Goal: Information Seeking & Learning: Find contact information

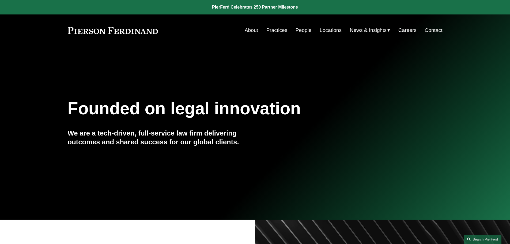
click at [427, 31] on link "Contact" at bounding box center [433, 30] width 18 height 10
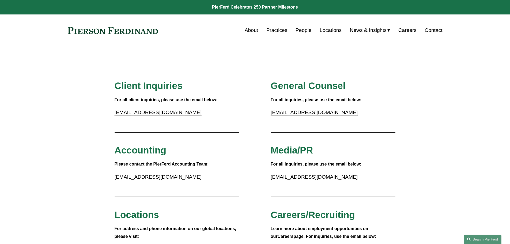
click at [250, 7] on link at bounding box center [255, 7] width 510 height 14
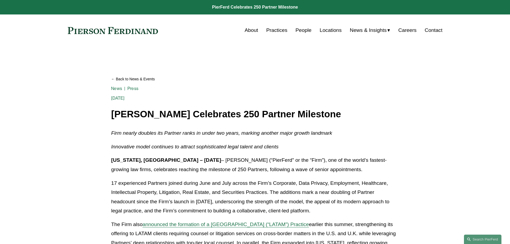
click at [276, 31] on link "Practices" at bounding box center [276, 30] width 21 height 10
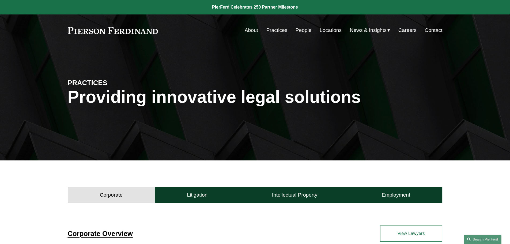
click at [295, 29] on link "People" at bounding box center [303, 30] width 16 height 10
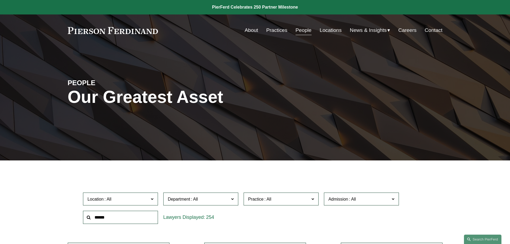
click at [96, 215] on input "text" at bounding box center [120, 217] width 75 height 13
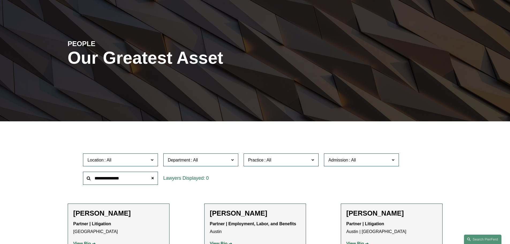
scroll to position [134, 0]
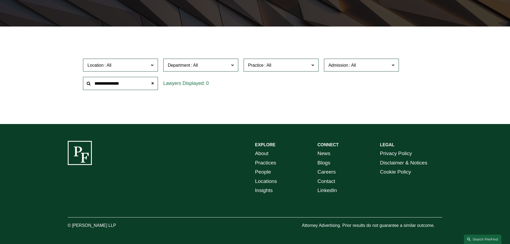
drag, startPoint x: 131, startPoint y: 85, endPoint x: 74, endPoint y: 82, distance: 57.0
click at [74, 82] on div "Location All Atlanta Austin Boston Charlotte Chicago Cincinnati Cleveland Colum…" at bounding box center [255, 74] width 375 height 37
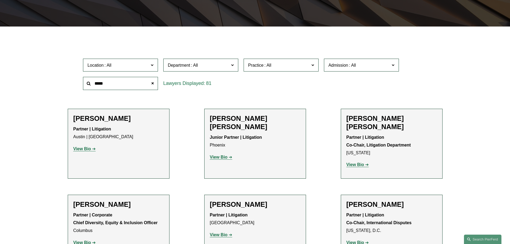
drag, startPoint x: 124, startPoint y: 82, endPoint x: 103, endPoint y: 77, distance: 21.7
click at [103, 77] on input "*****" at bounding box center [120, 83] width 75 height 13
drag, startPoint x: 119, startPoint y: 86, endPoint x: 95, endPoint y: 81, distance: 24.6
click at [95, 81] on input "*****" at bounding box center [120, 83] width 75 height 13
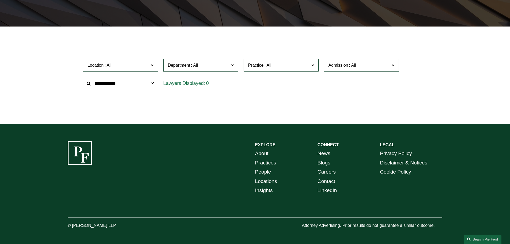
drag, startPoint x: 132, startPoint y: 85, endPoint x: 68, endPoint y: 70, distance: 65.4
click at [68, 70] on div "Location All Atlanta Austin Boston Charlotte Chicago Cincinnati Cleveland Colum…" at bounding box center [255, 74] width 375 height 37
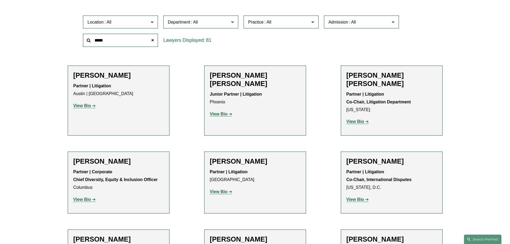
scroll to position [214, 0]
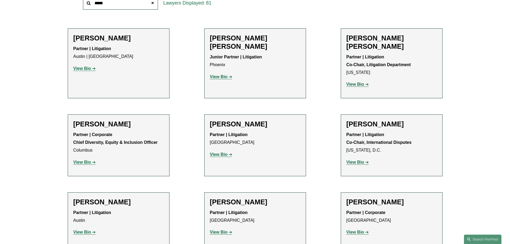
click at [215, 152] on strong "View Bio" at bounding box center [219, 154] width 18 height 5
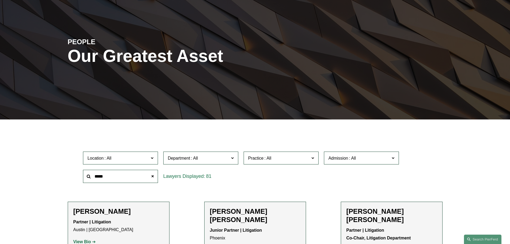
scroll to position [0, 0]
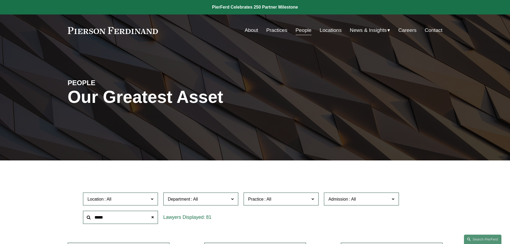
drag, startPoint x: 116, startPoint y: 217, endPoint x: 84, endPoint y: 212, distance: 32.3
click at [84, 212] on input "*****" at bounding box center [120, 217] width 75 height 13
drag, startPoint x: 118, startPoint y: 218, endPoint x: 84, endPoint y: 214, distance: 34.3
click at [84, 214] on input "**********" at bounding box center [120, 217] width 75 height 13
type input "*"
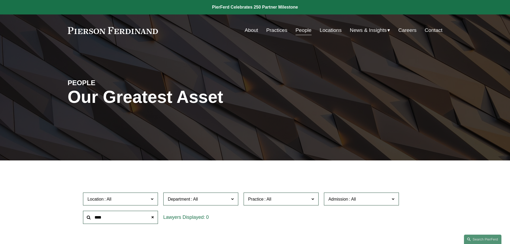
drag, startPoint x: 118, startPoint y: 217, endPoint x: 85, endPoint y: 211, distance: 33.3
click at [85, 211] on div "****" at bounding box center [120, 217] width 80 height 18
drag, startPoint x: 113, startPoint y: 219, endPoint x: 79, endPoint y: 213, distance: 34.0
click at [80, 213] on div "Location All Atlanta Austin Boston Charlotte Chicago Cincinnati Cleveland Colum…" at bounding box center [255, 208] width 375 height 37
type input "**********"
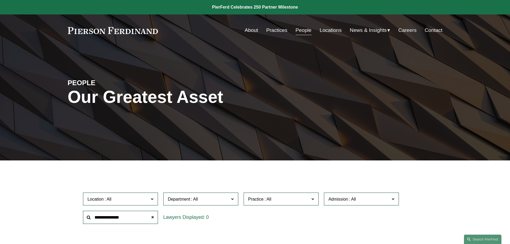
click at [263, 196] on span "Practice" at bounding box center [278, 198] width 61 height 7
click at [0, 0] on link "Communications & Media" at bounding box center [0, 0] width 0 height 0
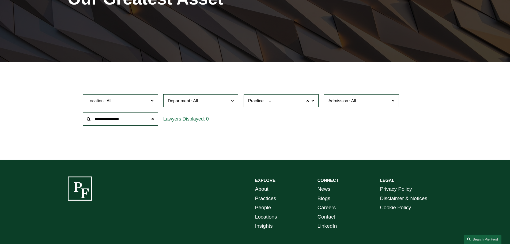
scroll to position [107, 0]
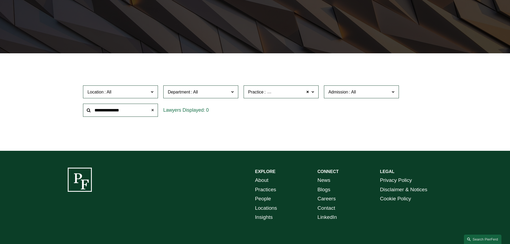
click at [155, 108] on span at bounding box center [152, 110] width 11 height 11
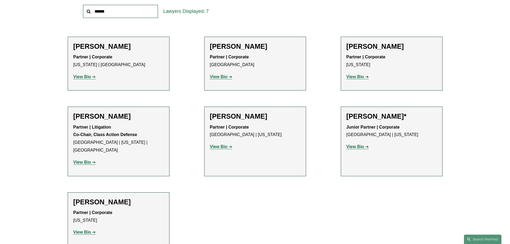
scroll to position [214, 0]
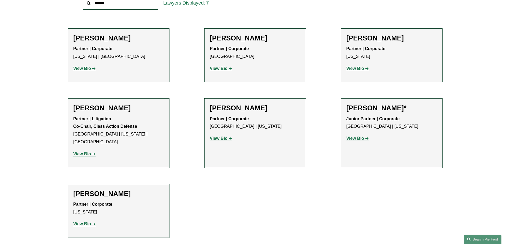
click at [85, 151] on strong "View Bio" at bounding box center [82, 153] width 18 height 5
click at [75, 151] on strong "View Bio" at bounding box center [82, 153] width 18 height 5
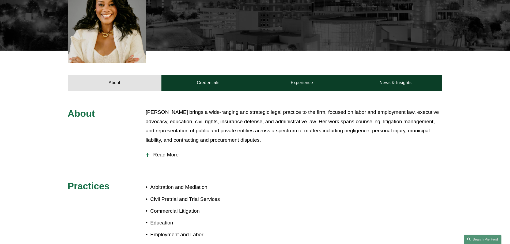
scroll to position [187, 0]
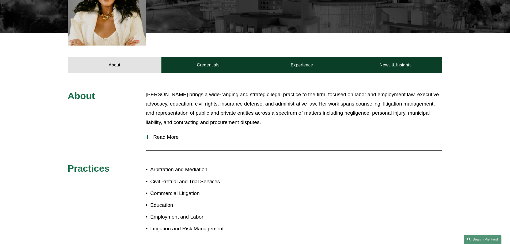
click at [181, 134] on span "Read More" at bounding box center [295, 137] width 293 height 6
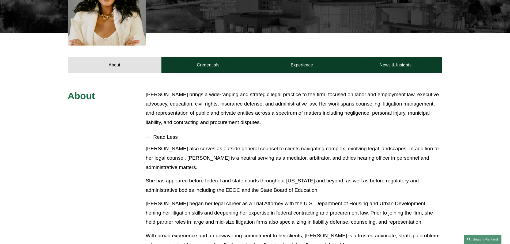
scroll to position [327, 0]
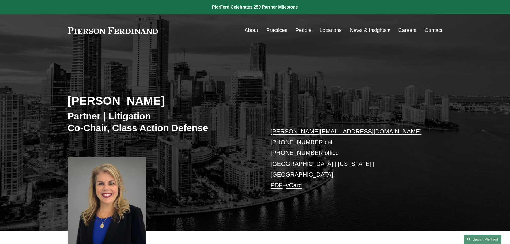
scroll to position [161, 0]
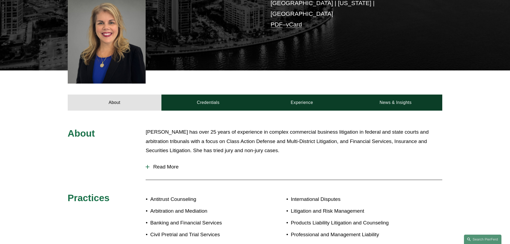
click at [173, 164] on span "Read More" at bounding box center [295, 167] width 293 height 6
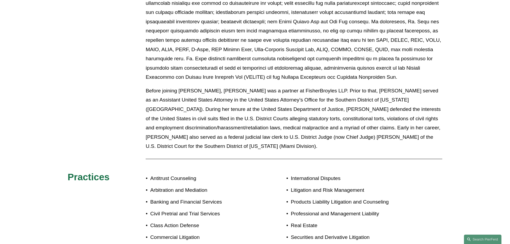
scroll to position [585, 0]
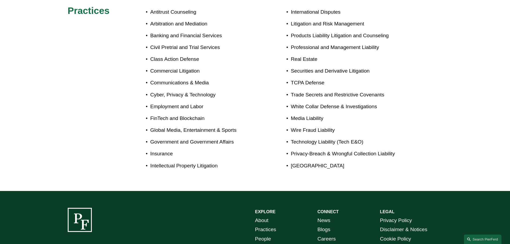
click at [241, 151] on ul "Antitrust Counseling Arbitration and Mediation Banking and Financial Services C…" at bounding box center [200, 88] width 109 height 163
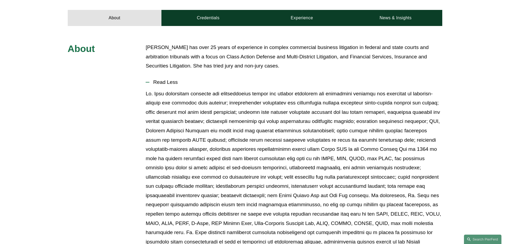
scroll to position [130, 0]
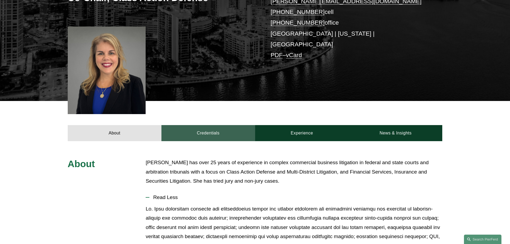
click at [216, 127] on link "Credentials" at bounding box center [208, 133] width 94 height 16
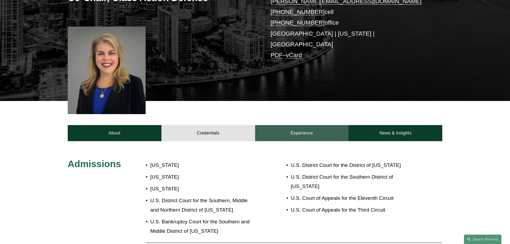
click at [282, 125] on link "Experience" at bounding box center [302, 133] width 94 height 16
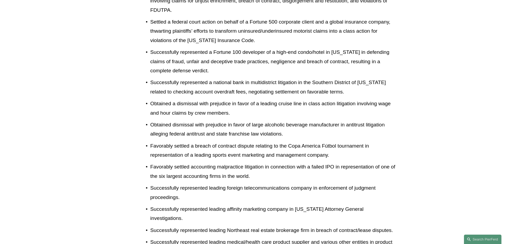
scroll to position [356, 0]
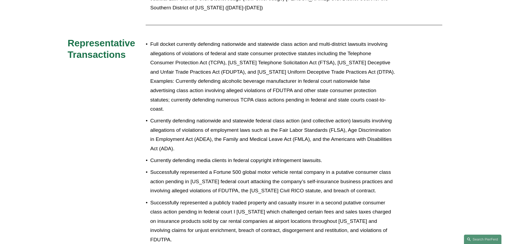
click at [363, 198] on p "Successfully represented a publicly traded property and casualty insurer in a s…" at bounding box center [272, 221] width 245 height 46
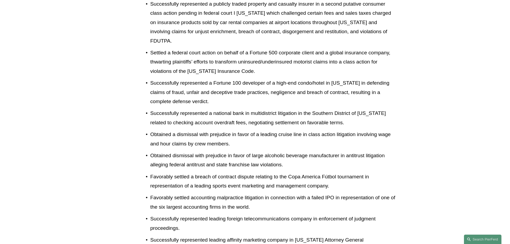
scroll to position [623, 0]
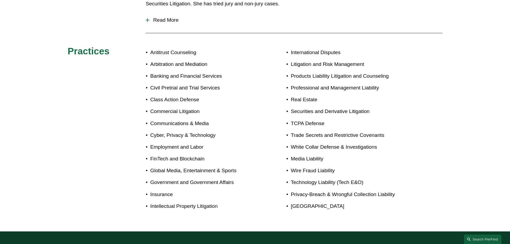
scroll to position [294, 0]
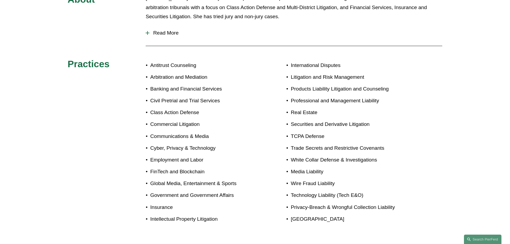
click at [124, 193] on div "About Ms. Oria has over 25 years of experience in complex commercial business l…" at bounding box center [255, 111] width 510 height 234
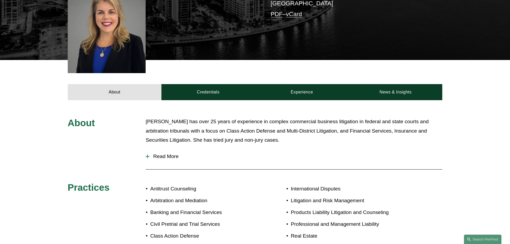
scroll to position [161, 0]
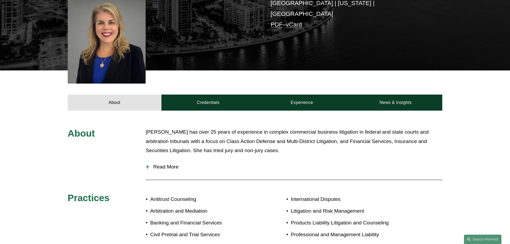
click at [153, 164] on span "Read More" at bounding box center [295, 167] width 293 height 6
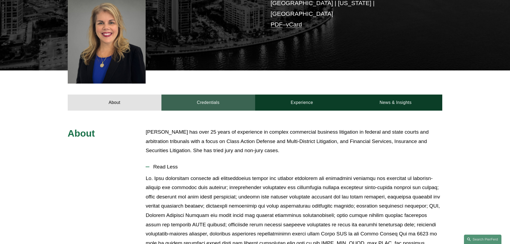
click at [201, 99] on link "Credentials" at bounding box center [208, 102] width 94 height 16
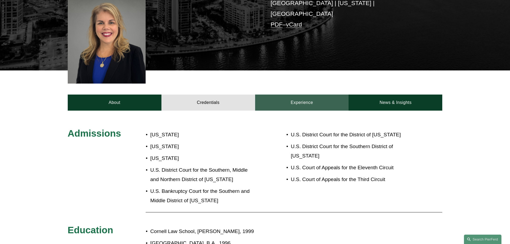
click at [304, 96] on link "Experience" at bounding box center [302, 102] width 94 height 16
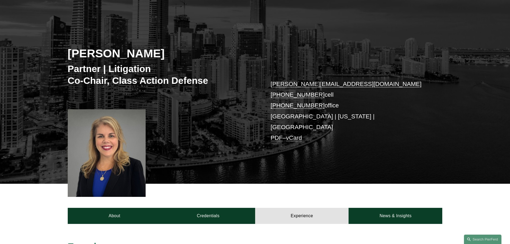
scroll to position [0, 0]
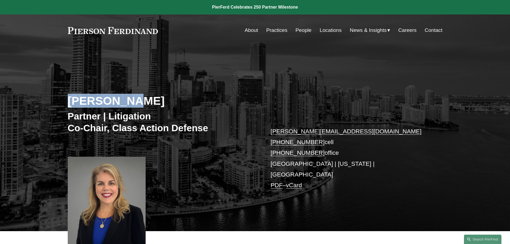
drag, startPoint x: 121, startPoint y: 103, endPoint x: 65, endPoint y: 101, distance: 56.5
click at [65, 101] on div "Irene Oria Partner | Litigation Co-Chair, Class Action Defense irene.oria@pierf…" at bounding box center [255, 146] width 510 height 169
copy h2 "[PERSON_NAME]"
click at [271, 28] on link "Practices" at bounding box center [276, 30] width 21 height 10
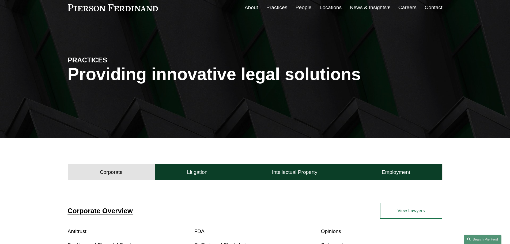
scroll to position [54, 0]
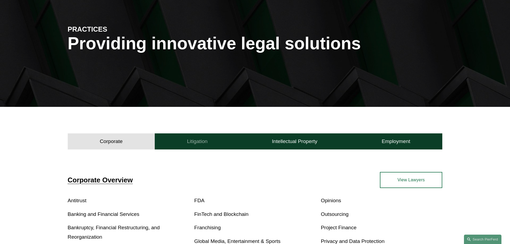
click at [209, 142] on button "Litigation" at bounding box center [197, 141] width 85 height 16
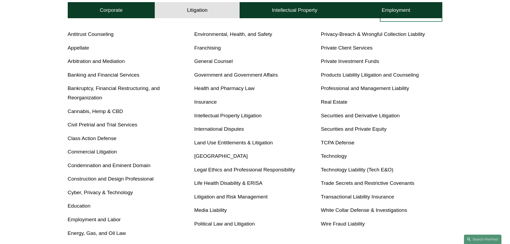
scroll to position [214, 0]
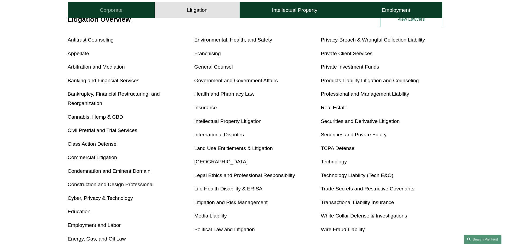
click at [116, 13] on h4 "Corporate" at bounding box center [111, 10] width 23 height 6
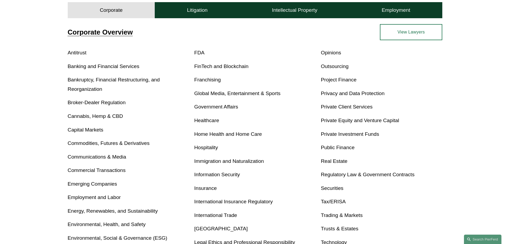
scroll to position [198, 0]
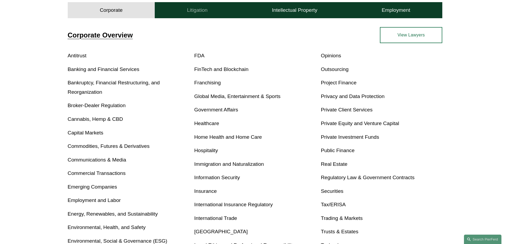
click at [208, 12] on button "Litigation" at bounding box center [197, 10] width 85 height 16
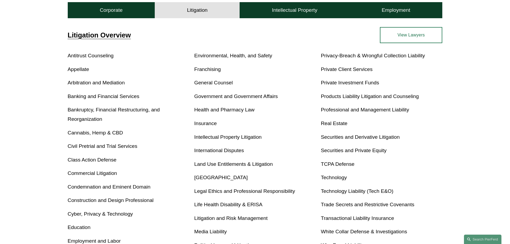
scroll to position [145, 0]
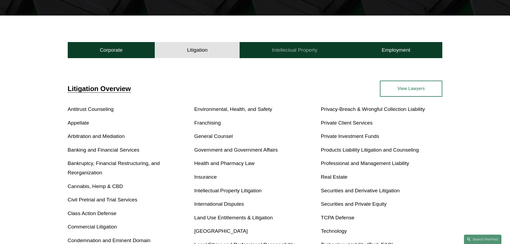
click at [266, 53] on button "Intellectual Property" at bounding box center [294, 50] width 110 height 16
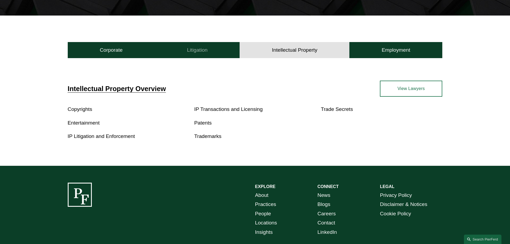
click at [201, 49] on h4 "Litigation" at bounding box center [197, 50] width 21 height 6
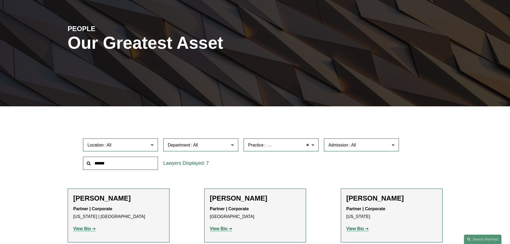
scroll to position [54, 0]
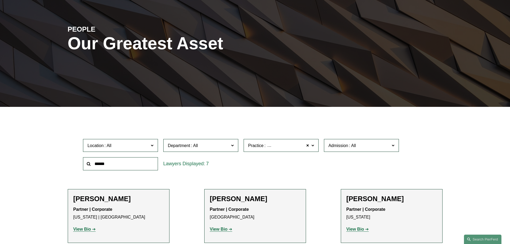
click at [280, 149] on label "Practice Communications & Media" at bounding box center [280, 145] width 75 height 13
click at [341, 159] on div "Location All [GEOGRAPHIC_DATA] [GEOGRAPHIC_DATA] [GEOGRAPHIC_DATA] [GEOGRAPHIC_…" at bounding box center [254, 154] width 349 height 37
click at [0, 0] on link "Communications & Media" at bounding box center [0, 0] width 0 height 0
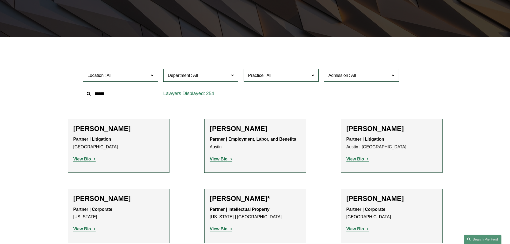
scroll to position [54, 0]
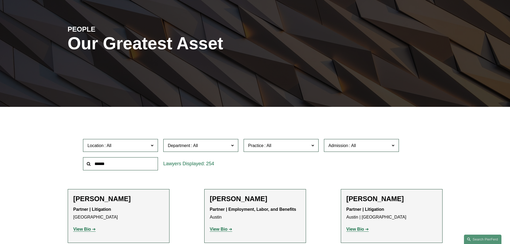
click at [271, 137] on div "Practice All Antitrust Counseling Appellate Arbitration and Mediation Banking a…" at bounding box center [281, 145] width 80 height 18
click at [272, 147] on span at bounding box center [267, 145] width 9 height 5
click at [0, 0] on link "Communications & Media" at bounding box center [0, 0] width 0 height 0
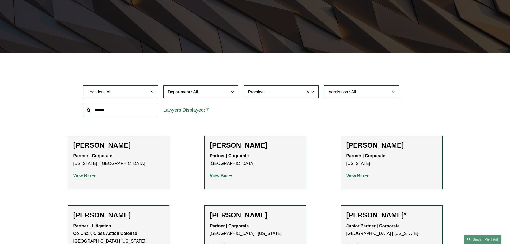
scroll to position [214, 0]
